Goal: Transaction & Acquisition: Register for event/course

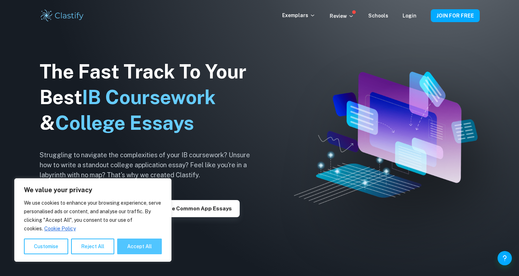
click at [146, 247] on button "Accept All" at bounding box center [139, 247] width 45 height 16
checkbox input "true"
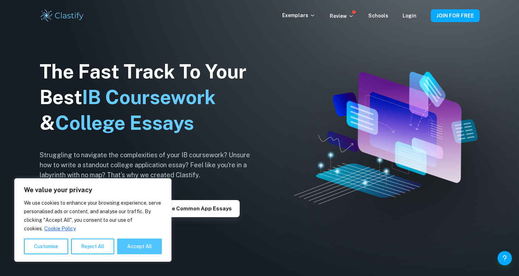
checkbox input "true"
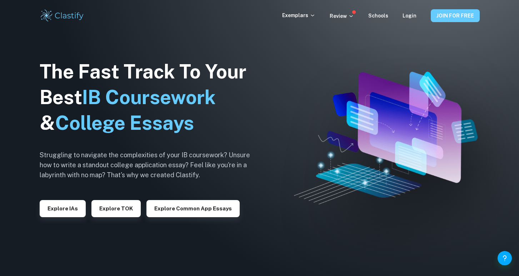
click at [459, 16] on button "JOIN FOR FREE" at bounding box center [455, 15] width 49 height 13
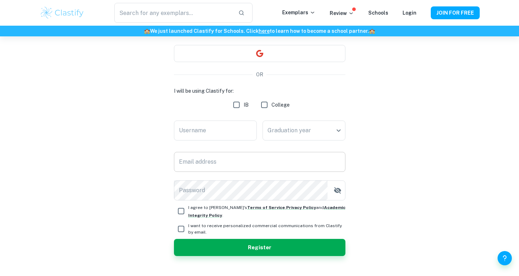
scroll to position [71, 0]
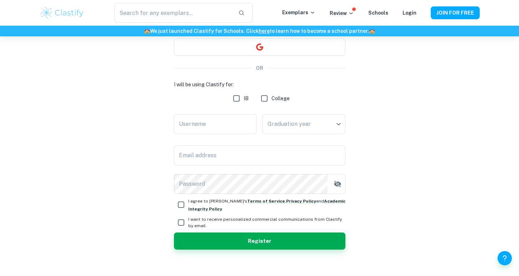
click at [234, 101] on input "IB" at bounding box center [236, 98] width 14 height 14
checkbox input "true"
click at [235, 124] on input "Username" at bounding box center [215, 124] width 83 height 20
type input "S"
type input "sananana"
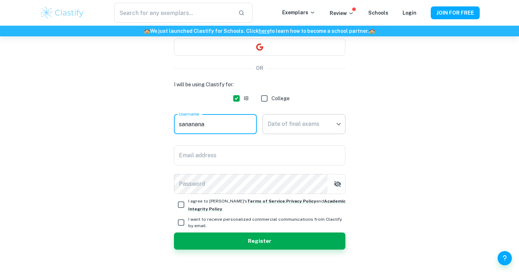
click at [287, 122] on body "We value your privacy We use cookies to enhance your browsing experience, serve…" at bounding box center [259, 104] width 519 height 276
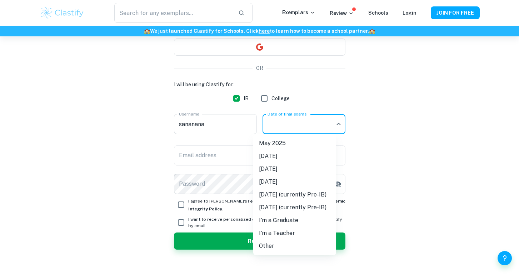
click at [306, 209] on li "[DATE] (currently Pre-IB)" at bounding box center [294, 207] width 83 height 13
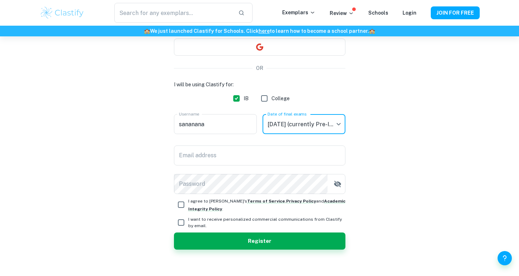
click at [336, 124] on body "We value your privacy We use cookies to enhance your browsing experience, serve…" at bounding box center [259, 104] width 519 height 276
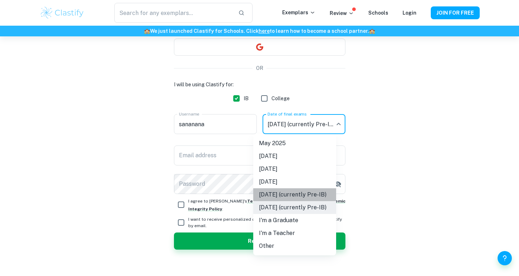
click at [308, 192] on li "[DATE] (currently Pre-IB)" at bounding box center [294, 194] width 83 height 13
type input "M27"
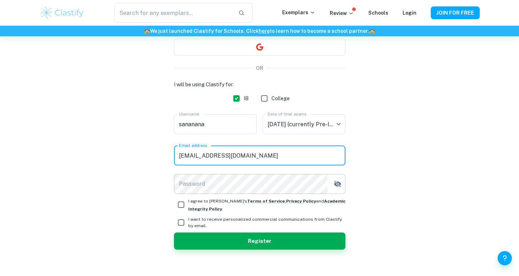
type input "[EMAIL_ADDRESS][DOMAIN_NAME]"
click at [339, 184] on icon "button" at bounding box center [336, 184] width 7 height 6
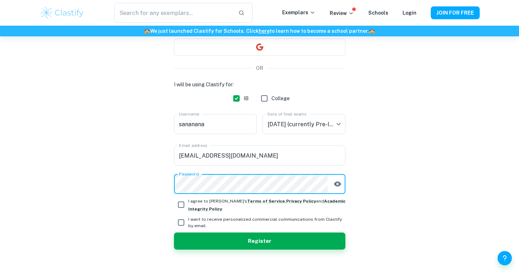
click at [183, 201] on input "I agree to [PERSON_NAME]'s Terms of Service , Privacy Policy and Academic Integ…" at bounding box center [181, 205] width 14 height 14
checkbox input "true"
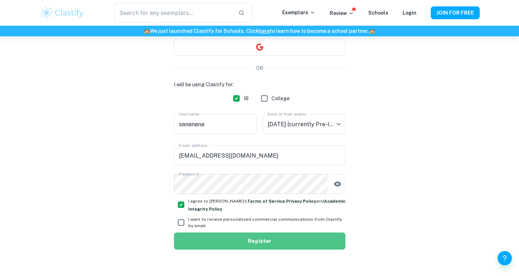
click at [246, 245] on button "Register" at bounding box center [259, 241] width 171 height 17
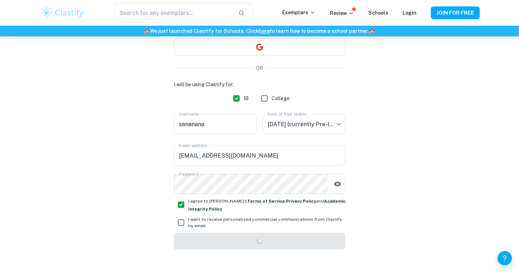
scroll to position [36, 0]
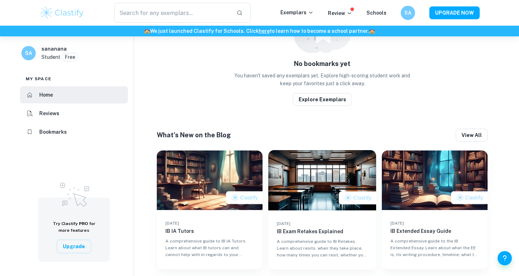
scroll to position [398, 0]
